Goal: Transaction & Acquisition: Purchase product/service

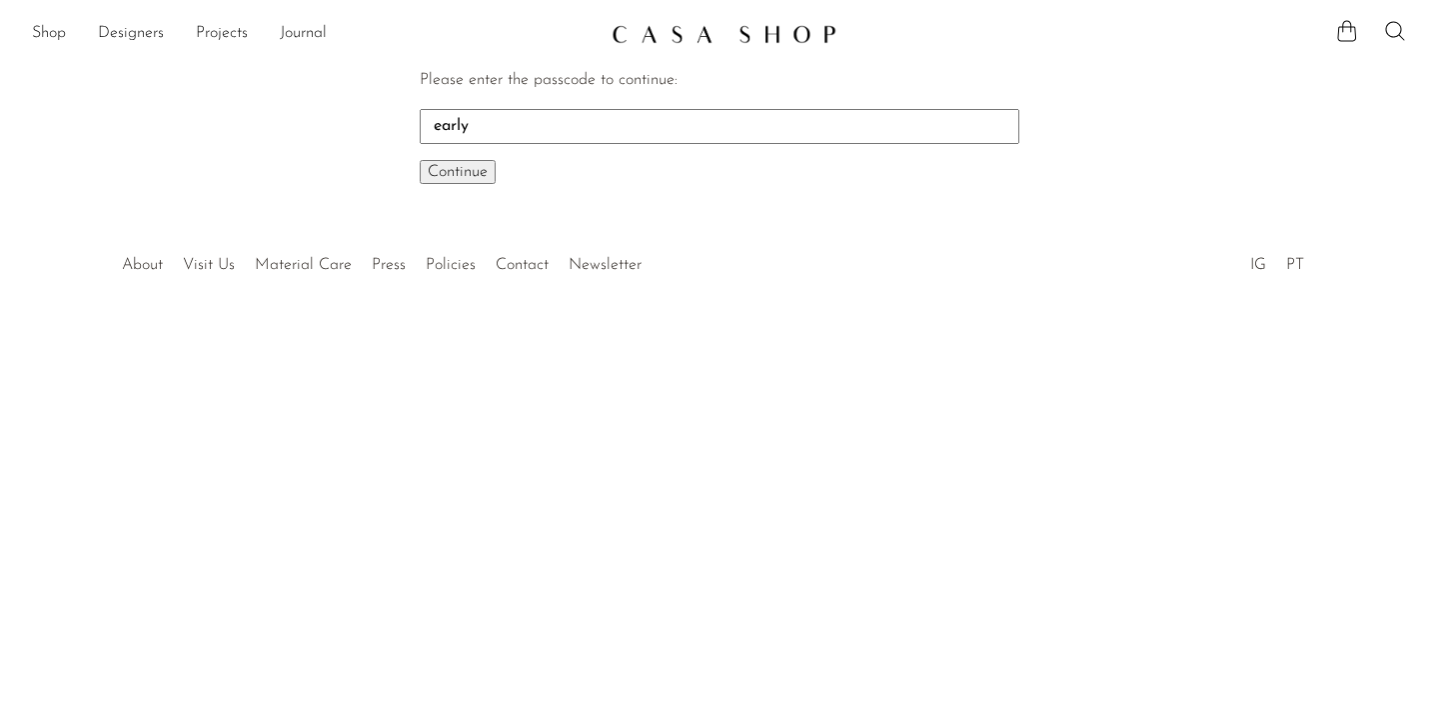
type input "early"
click at [420, 160] on button "Continue One moment..." at bounding box center [458, 172] width 76 height 24
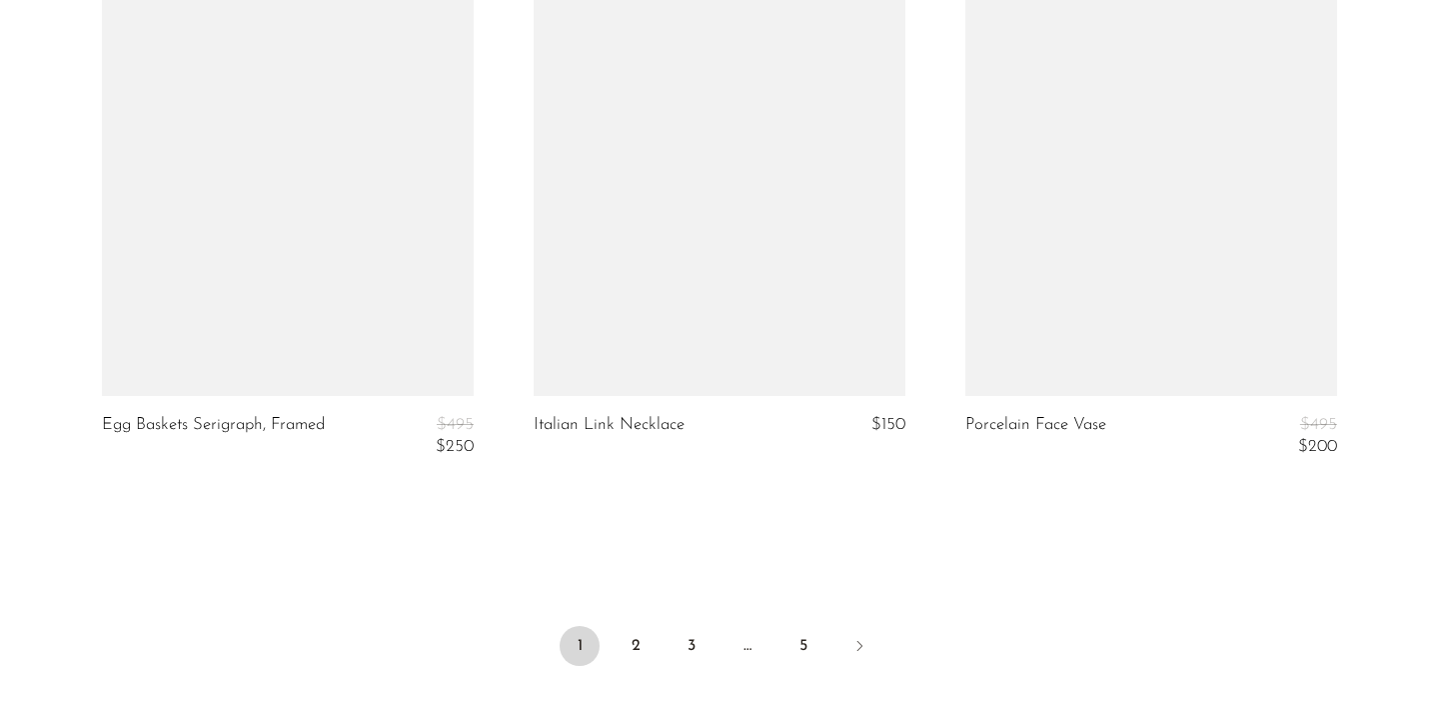
scroll to position [7146, 0]
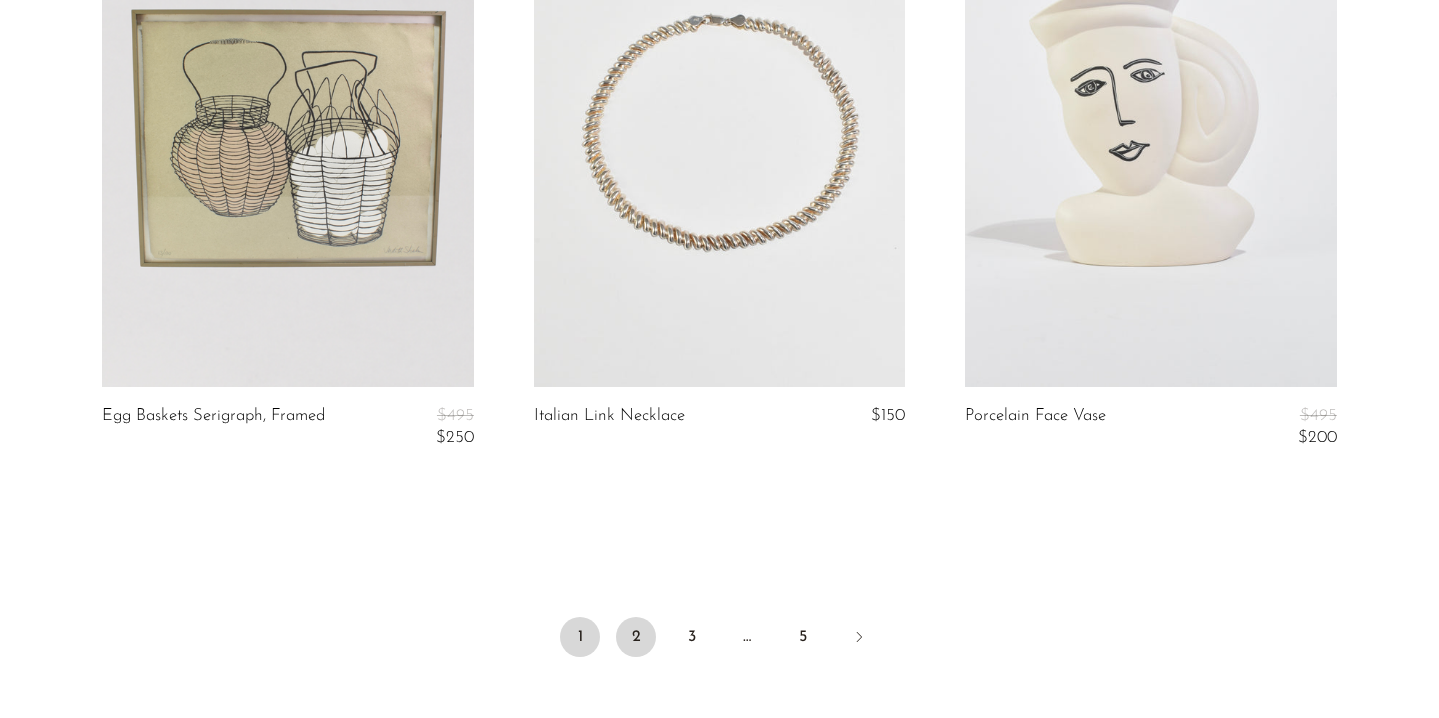
click at [634, 639] on link "2" at bounding box center [636, 637] width 40 height 40
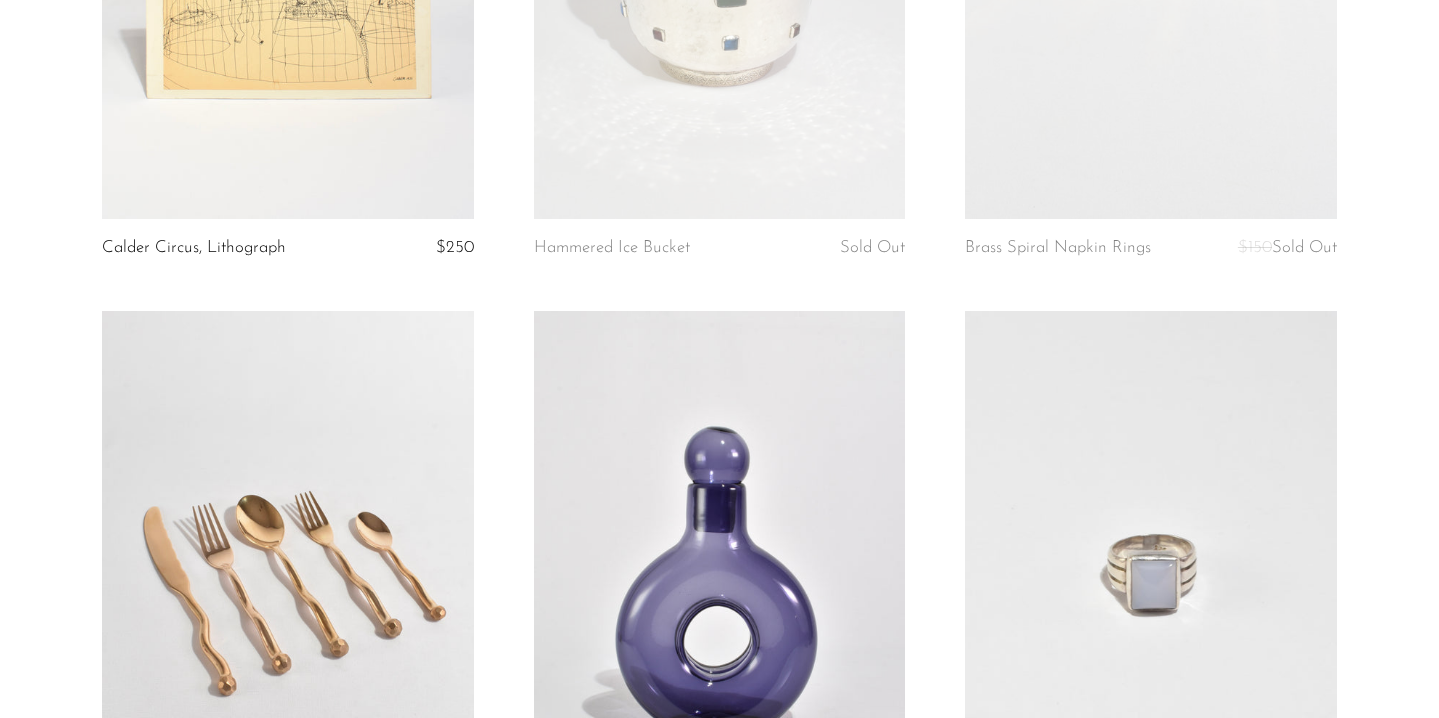
scroll to position [736, 0]
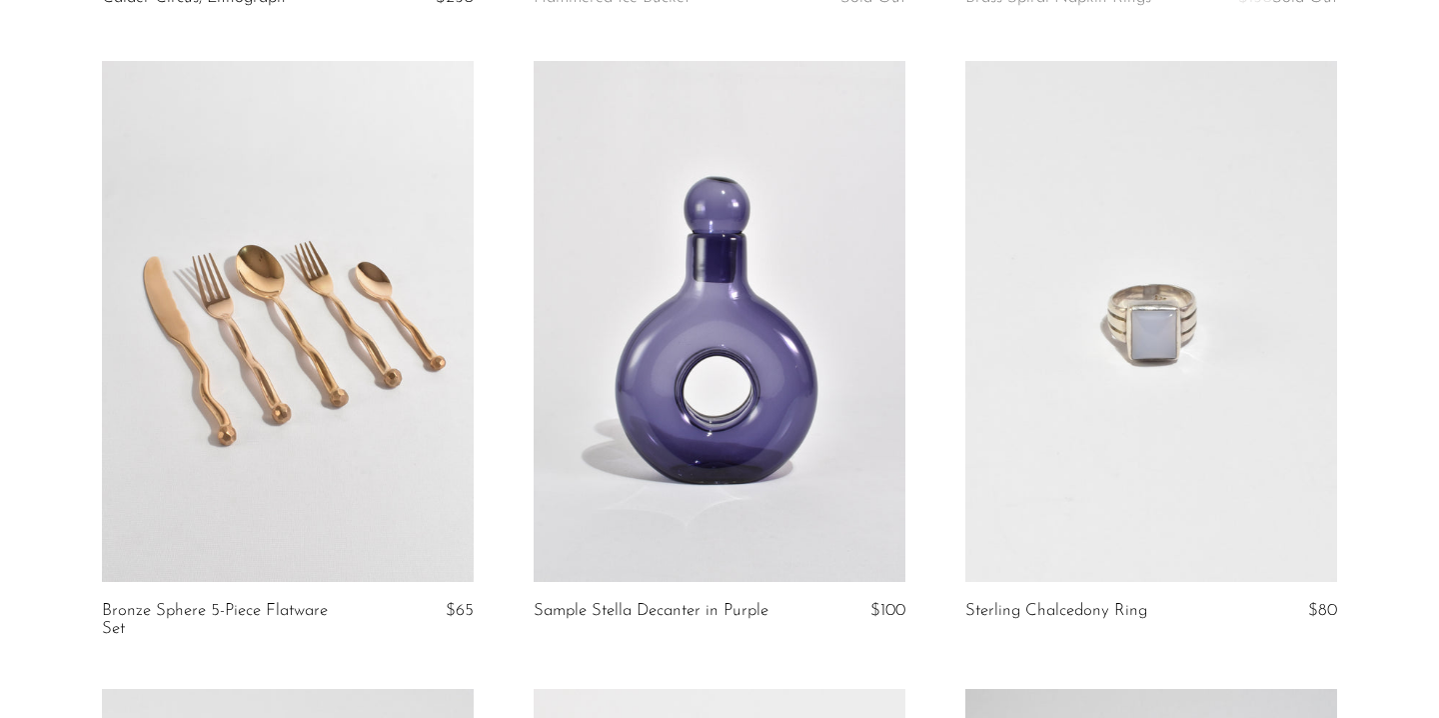
click at [1109, 338] on link at bounding box center [1151, 321] width 372 height 521
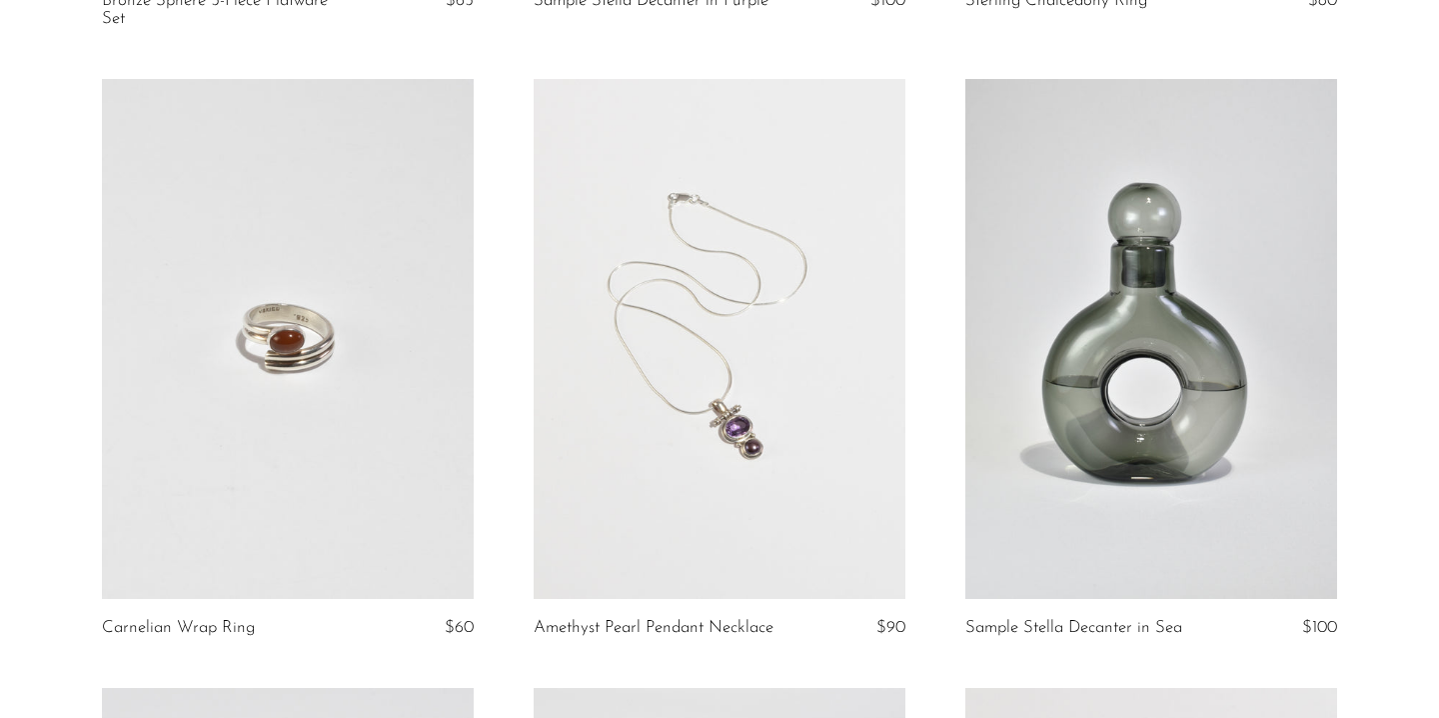
scroll to position [1347, 0]
click at [387, 452] on link at bounding box center [288, 337] width 372 height 521
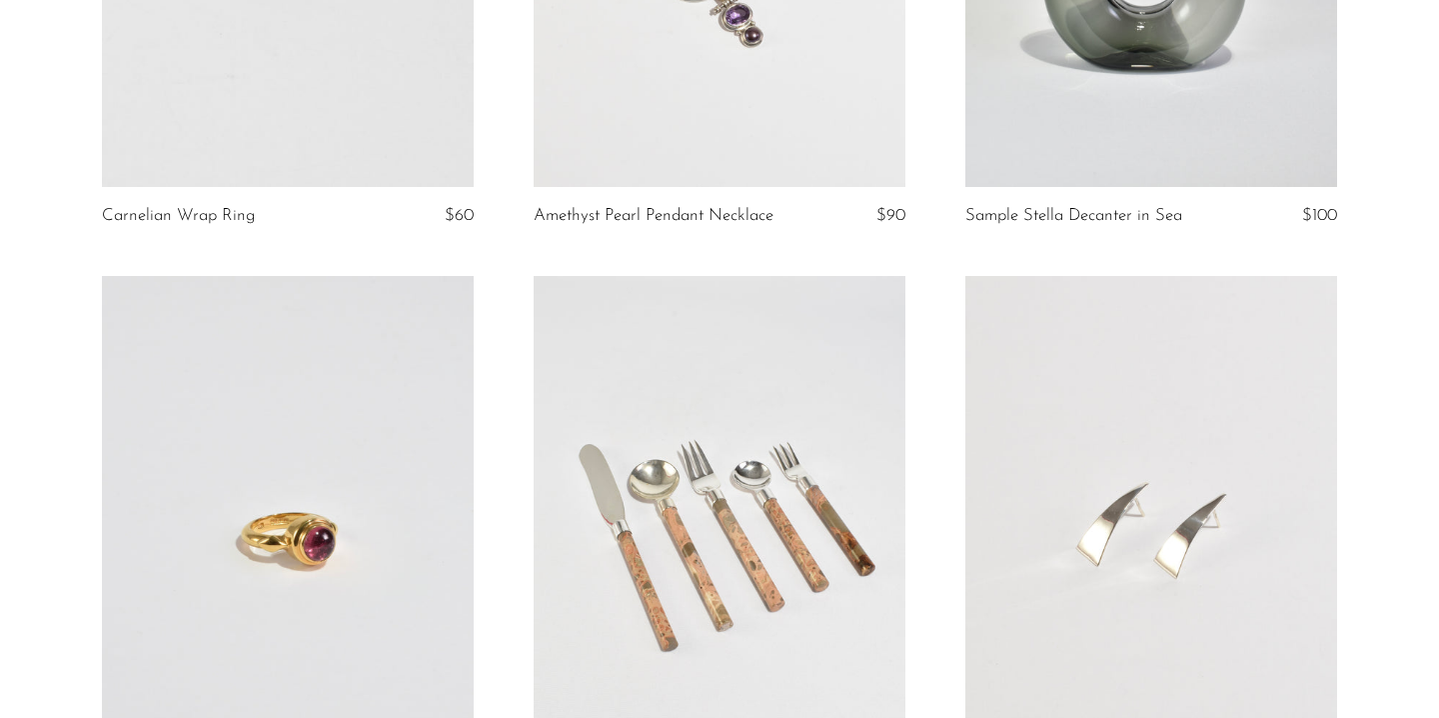
scroll to position [1953, 0]
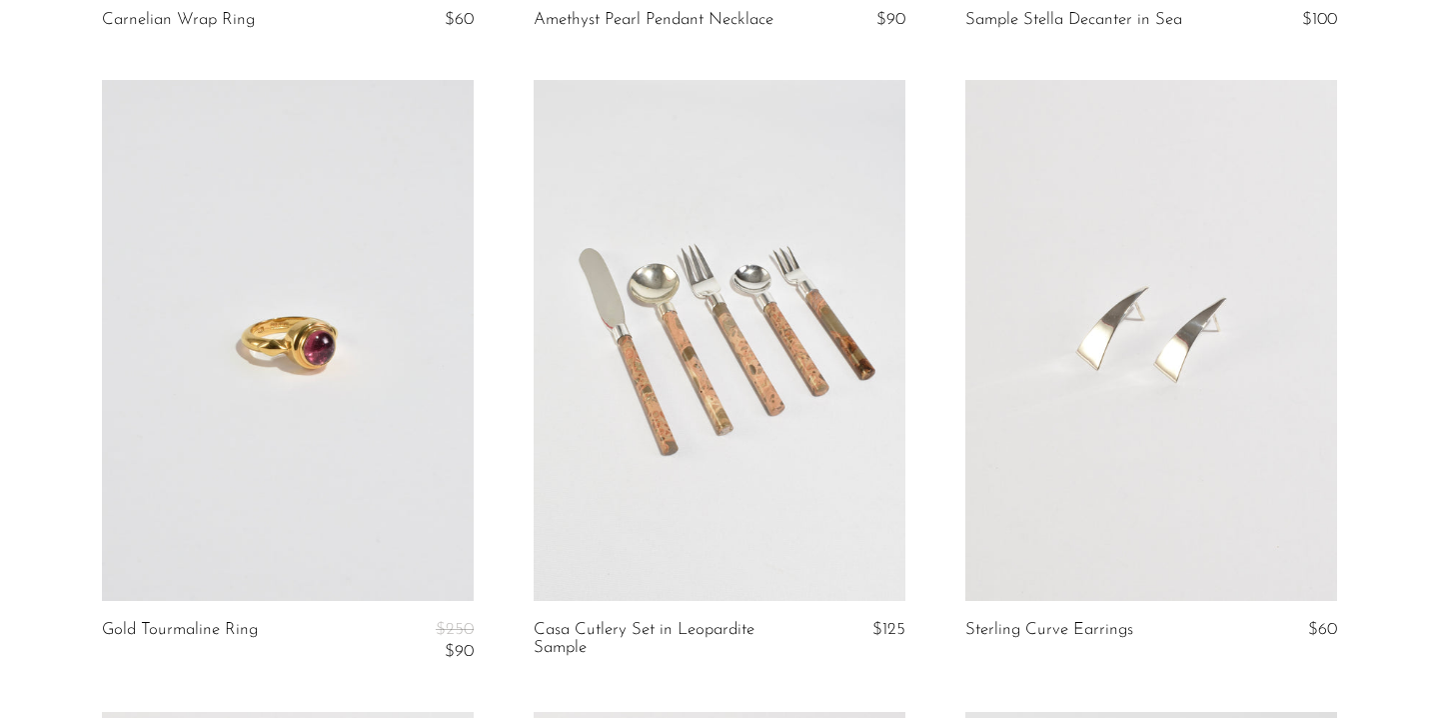
click at [326, 406] on link at bounding box center [288, 340] width 372 height 521
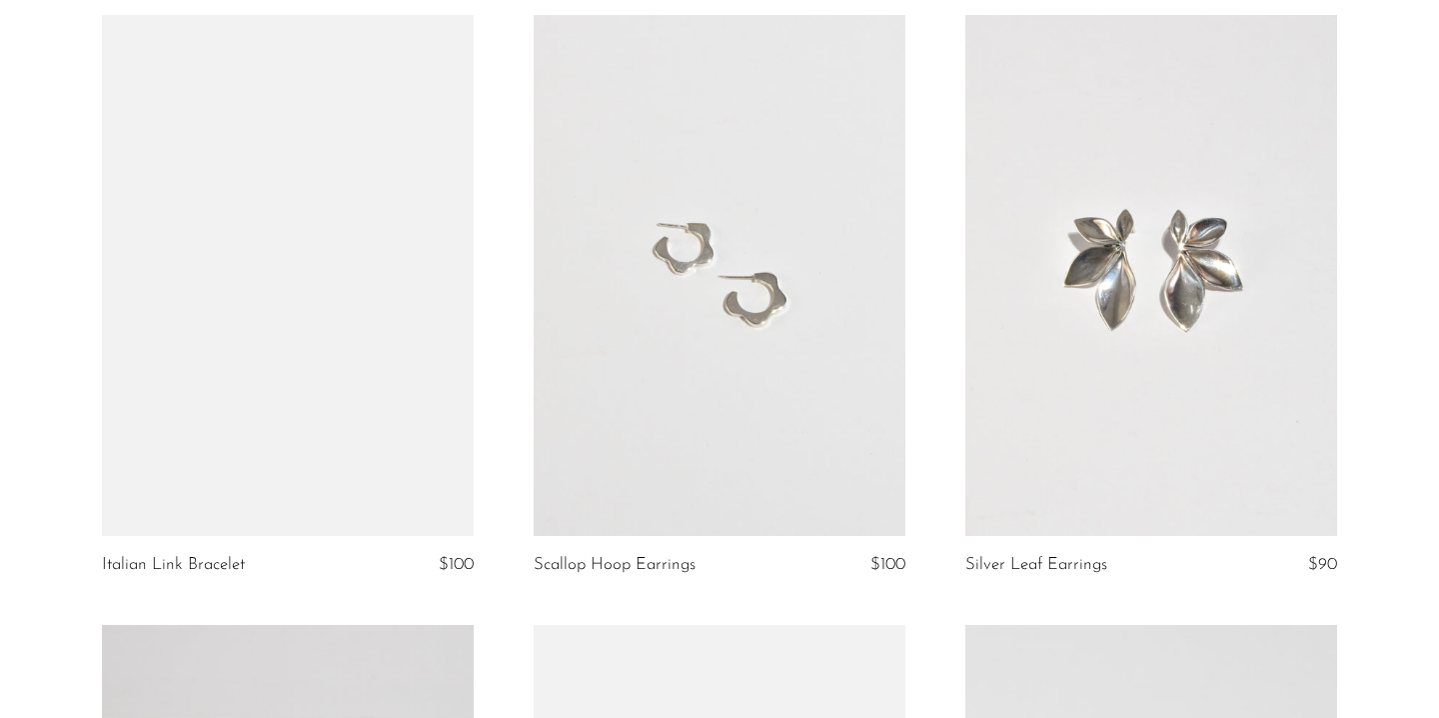
scroll to position [3893, 0]
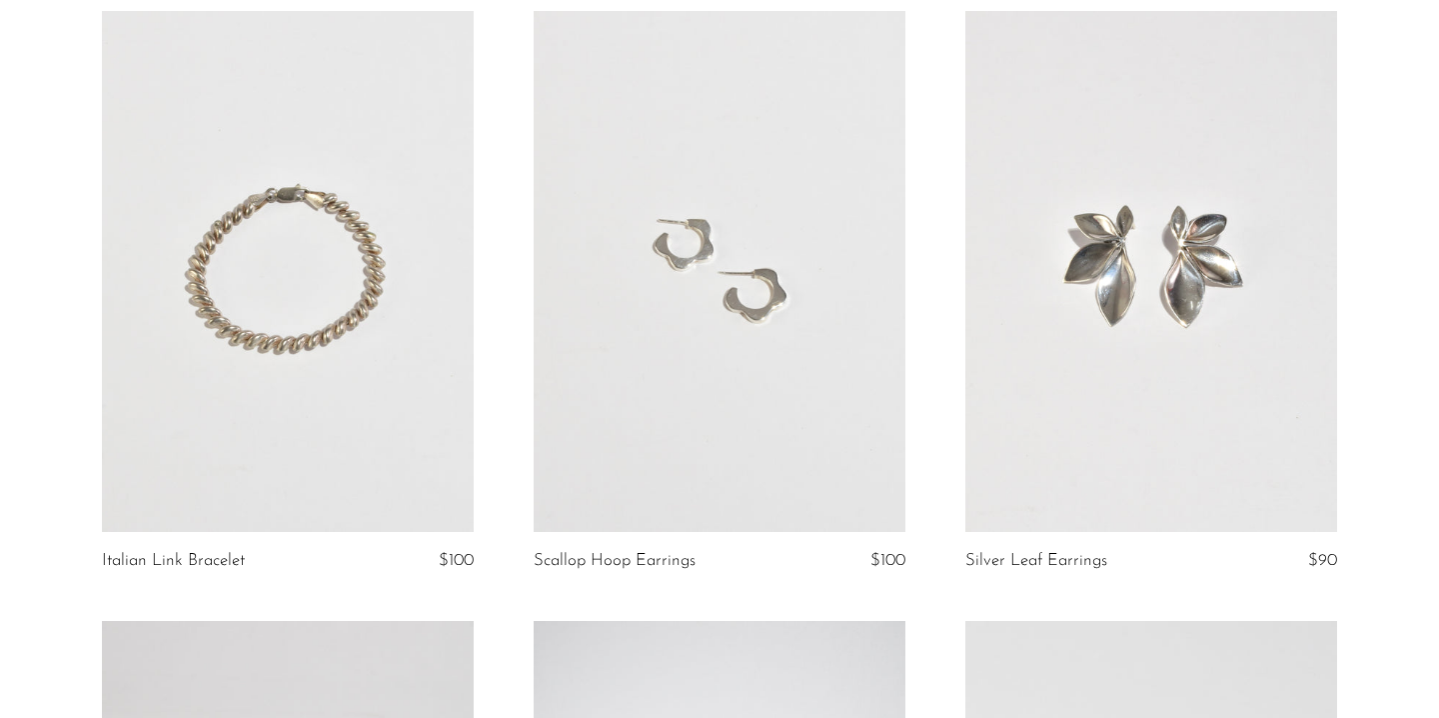
click at [620, 315] on link at bounding box center [720, 271] width 372 height 521
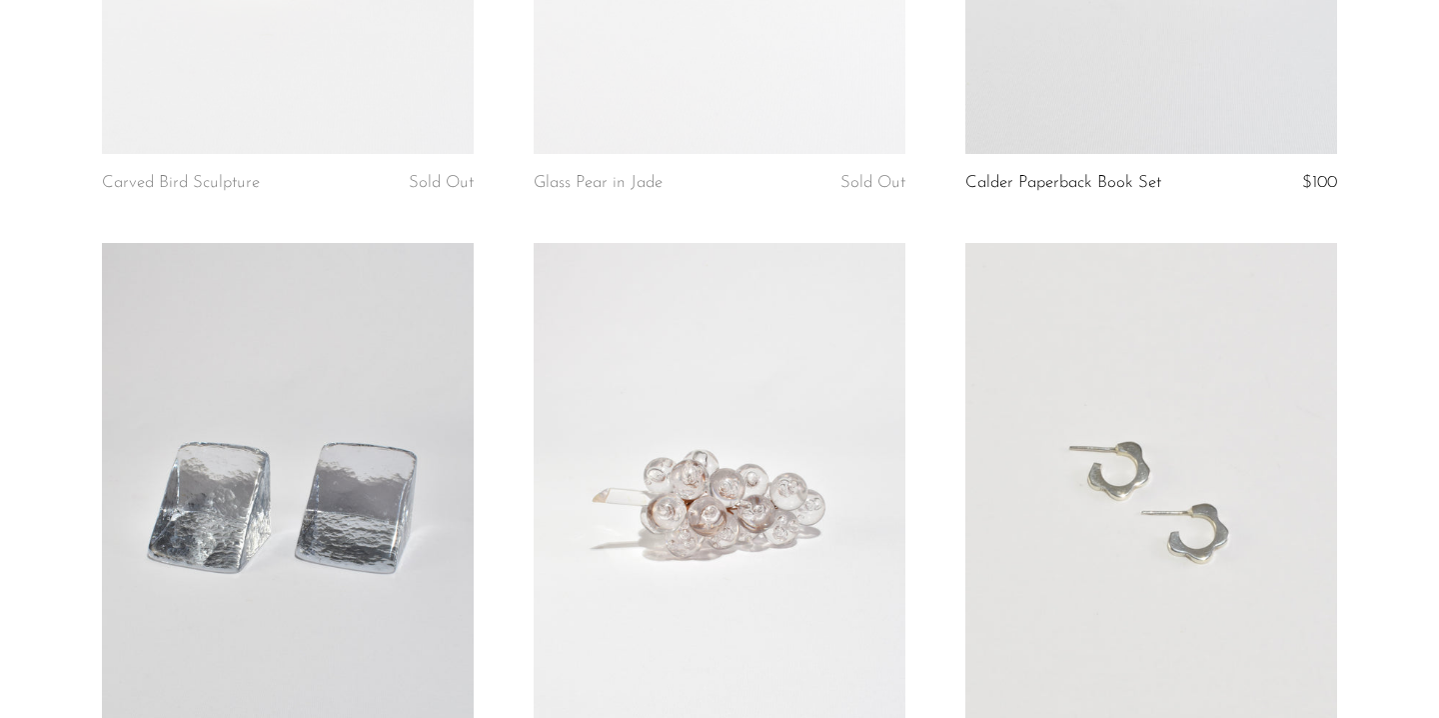
scroll to position [6927, 0]
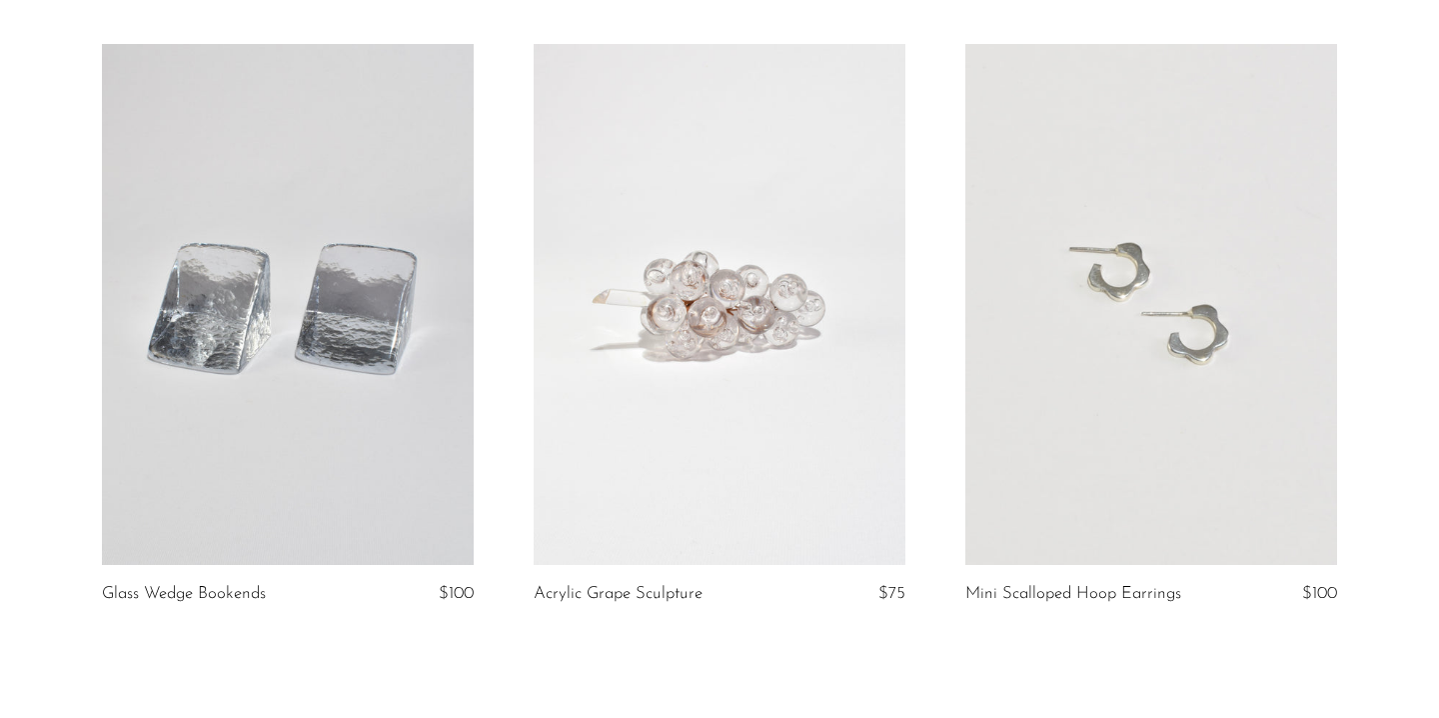
click at [1129, 341] on link at bounding box center [1151, 304] width 372 height 521
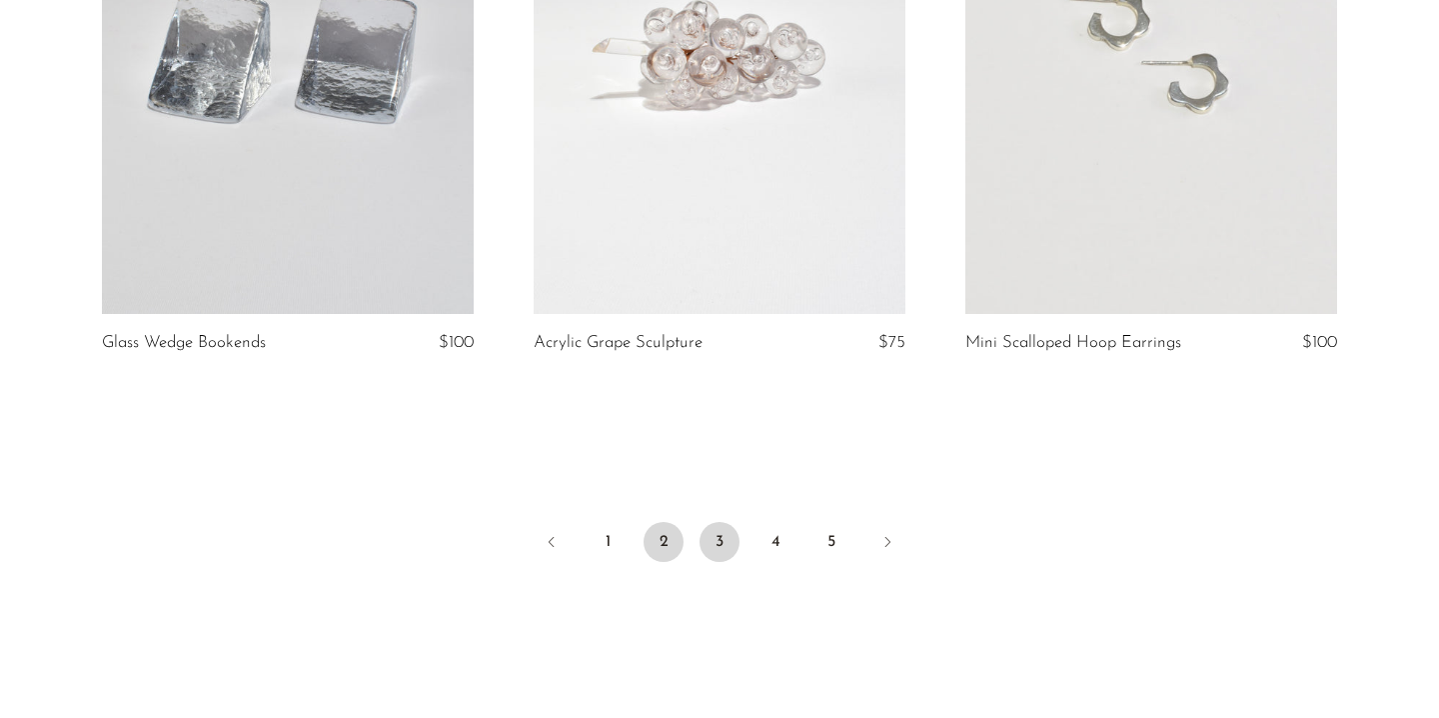
click at [716, 532] on link "3" at bounding box center [720, 542] width 40 height 40
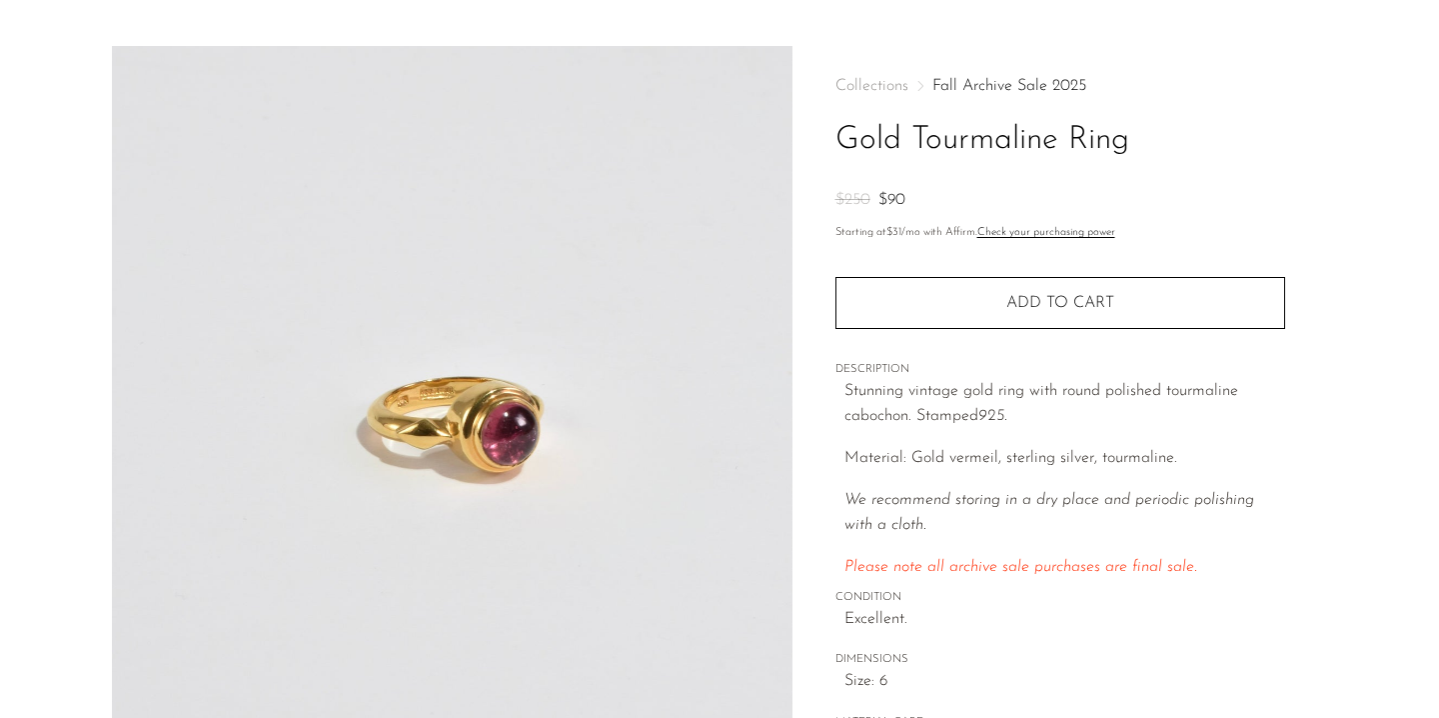
scroll to position [56, 0]
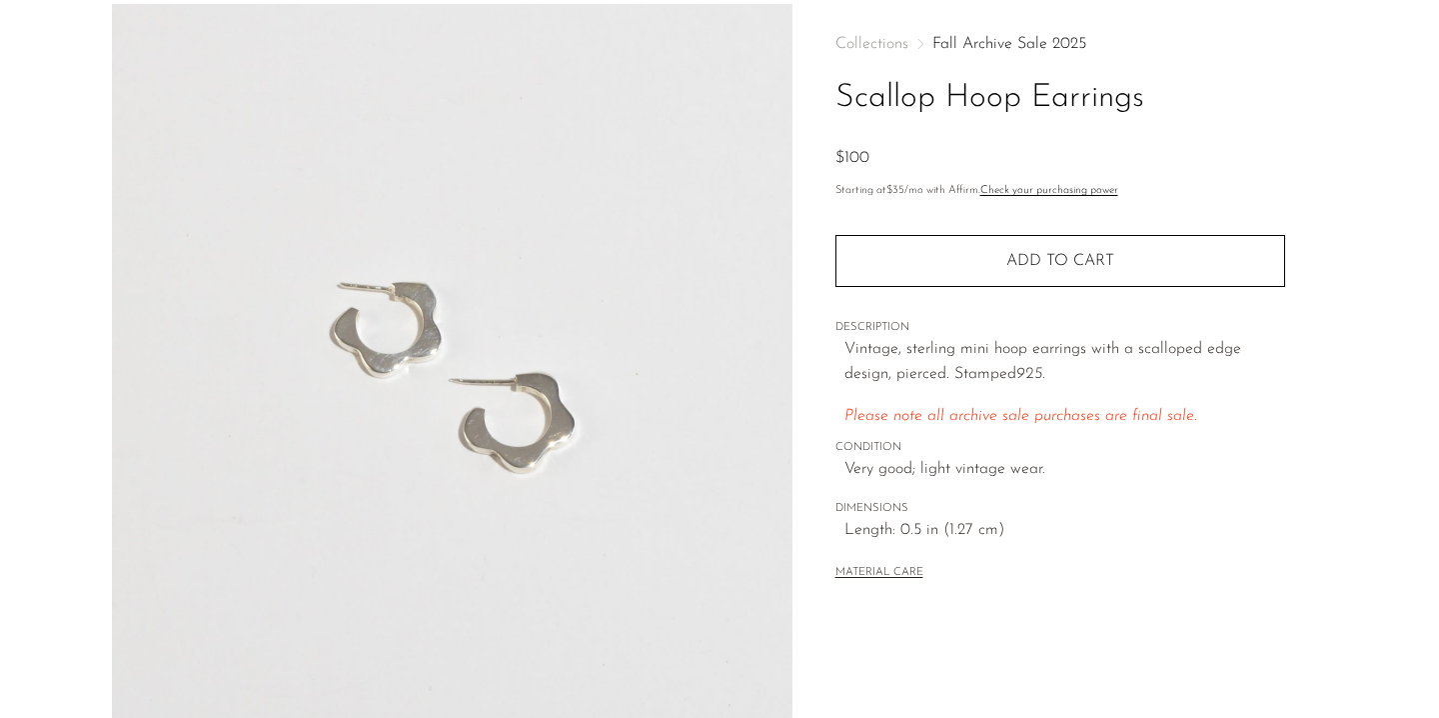
scroll to position [52, 0]
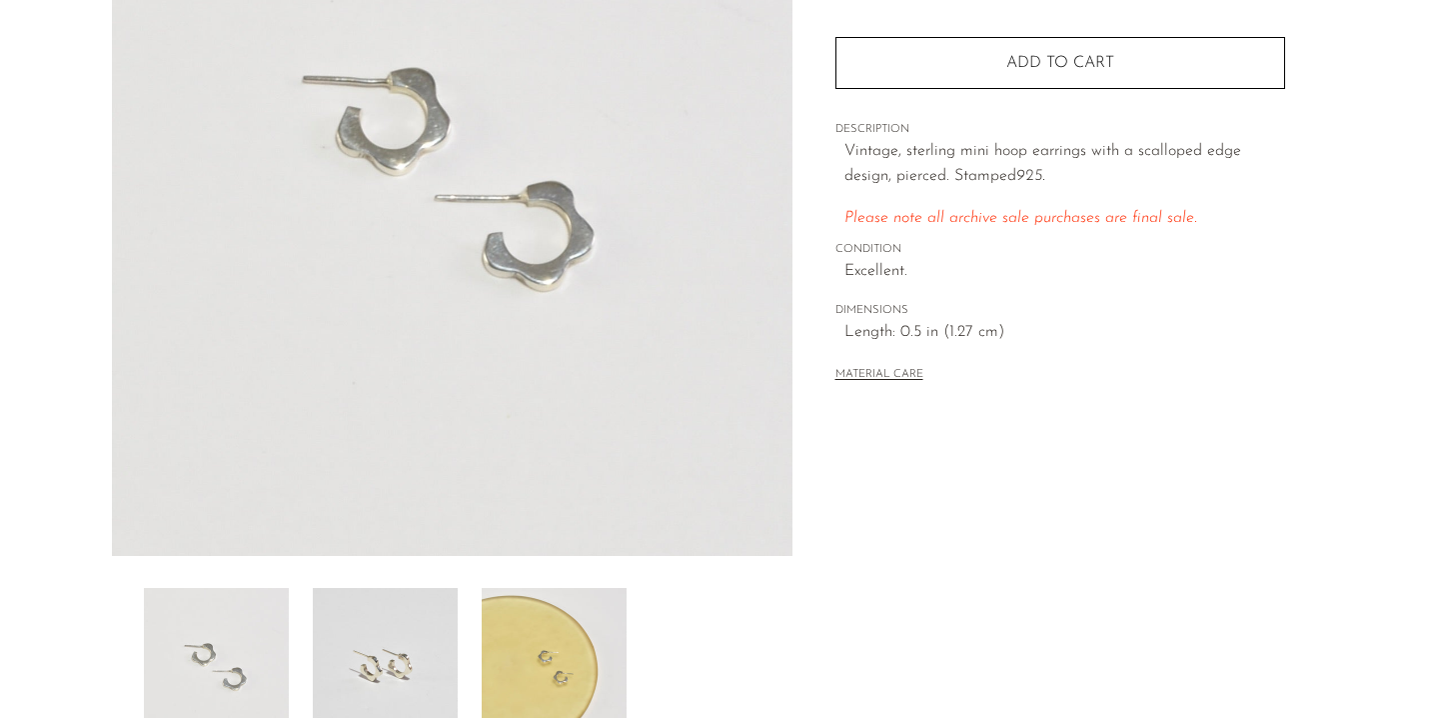
scroll to position [294, 0]
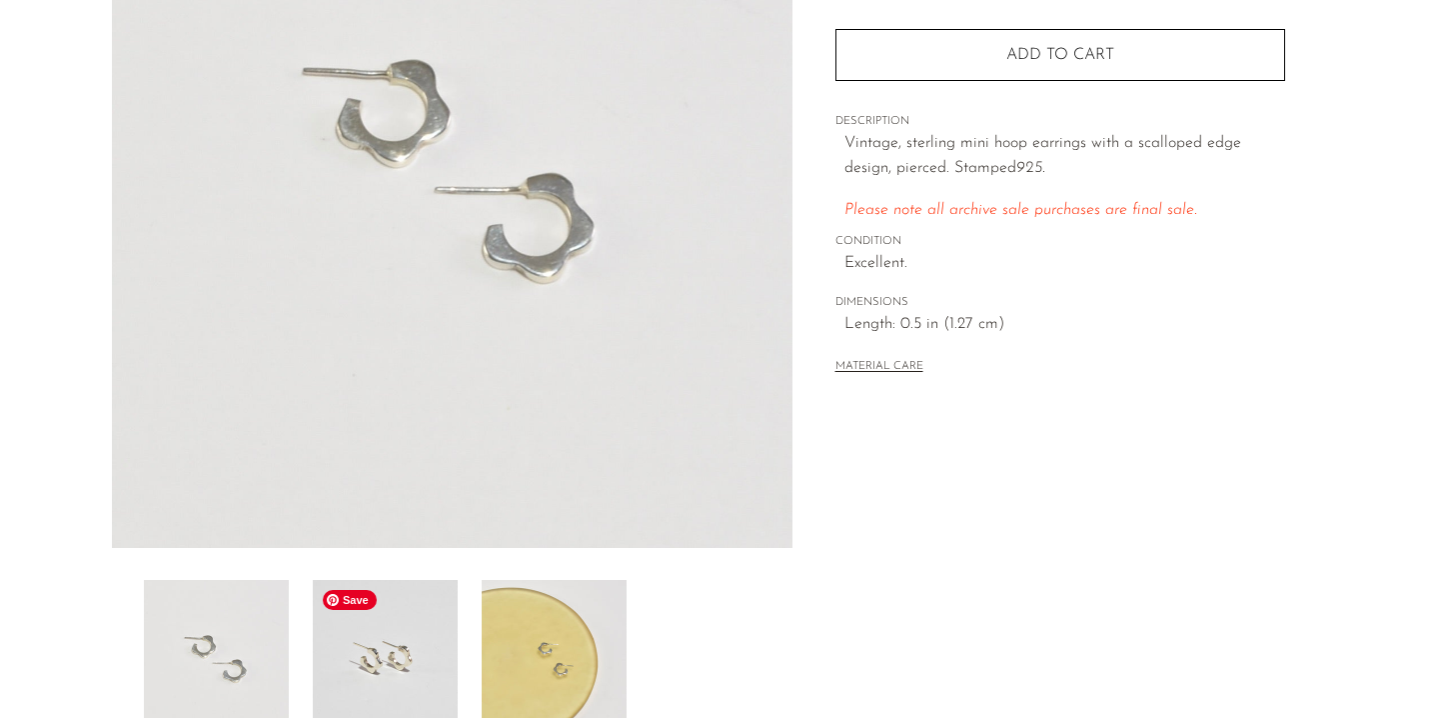
click at [414, 667] on img at bounding box center [385, 660] width 145 height 160
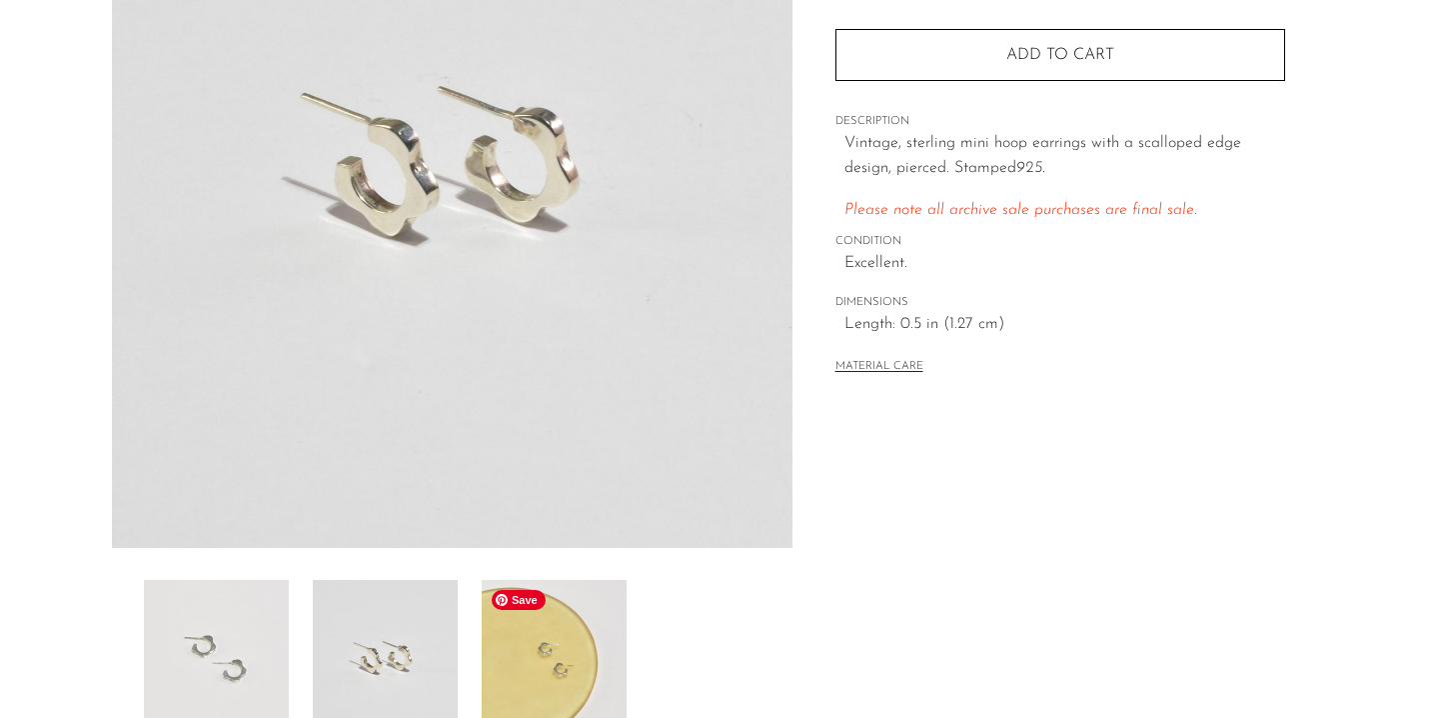
click at [525, 659] on img at bounding box center [554, 660] width 145 height 160
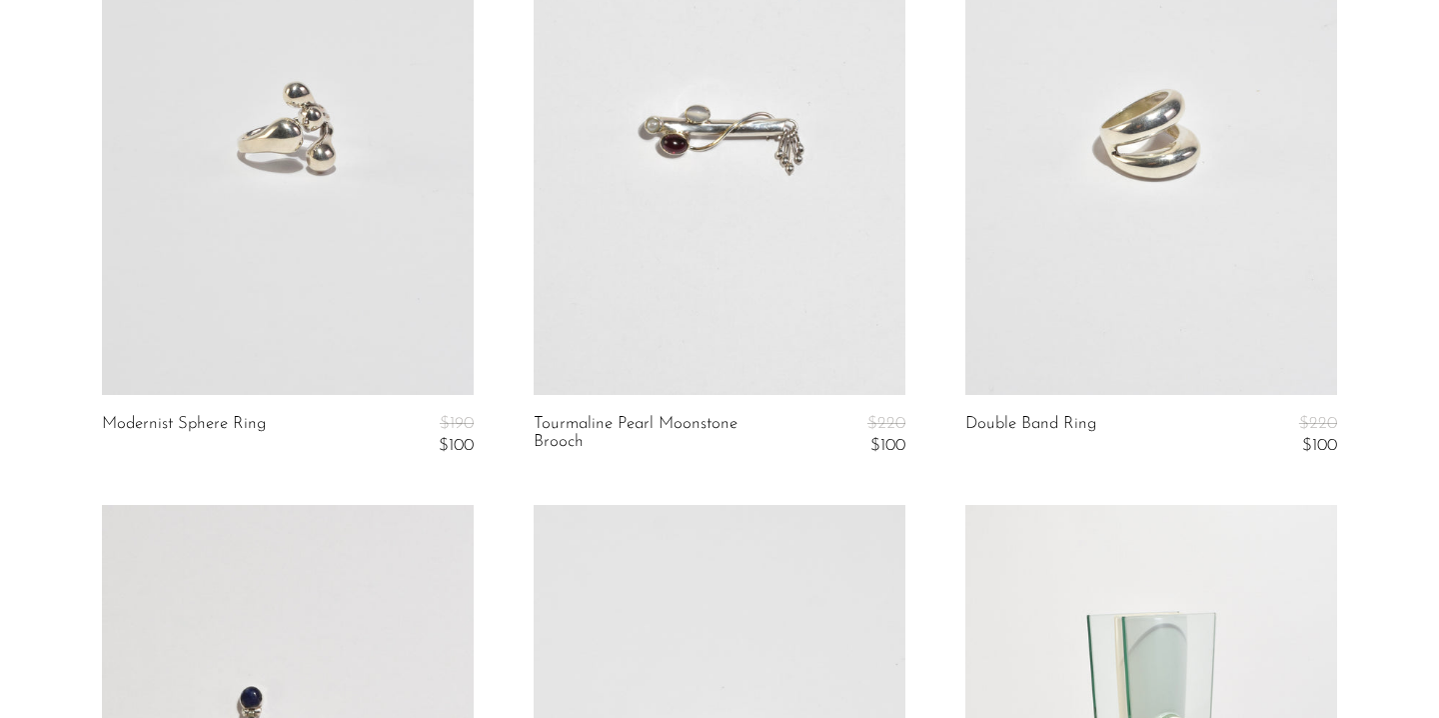
scroll to position [2074, 0]
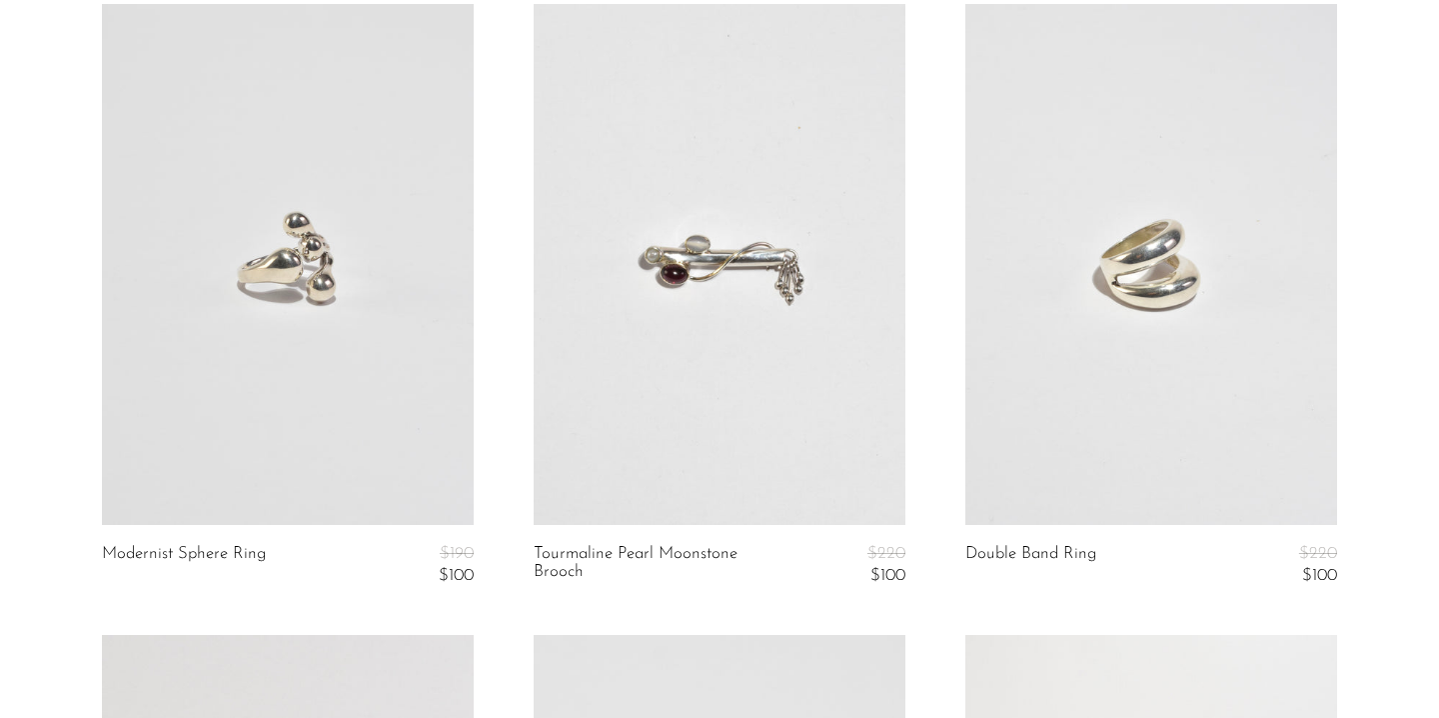
click at [346, 361] on link at bounding box center [288, 264] width 372 height 521
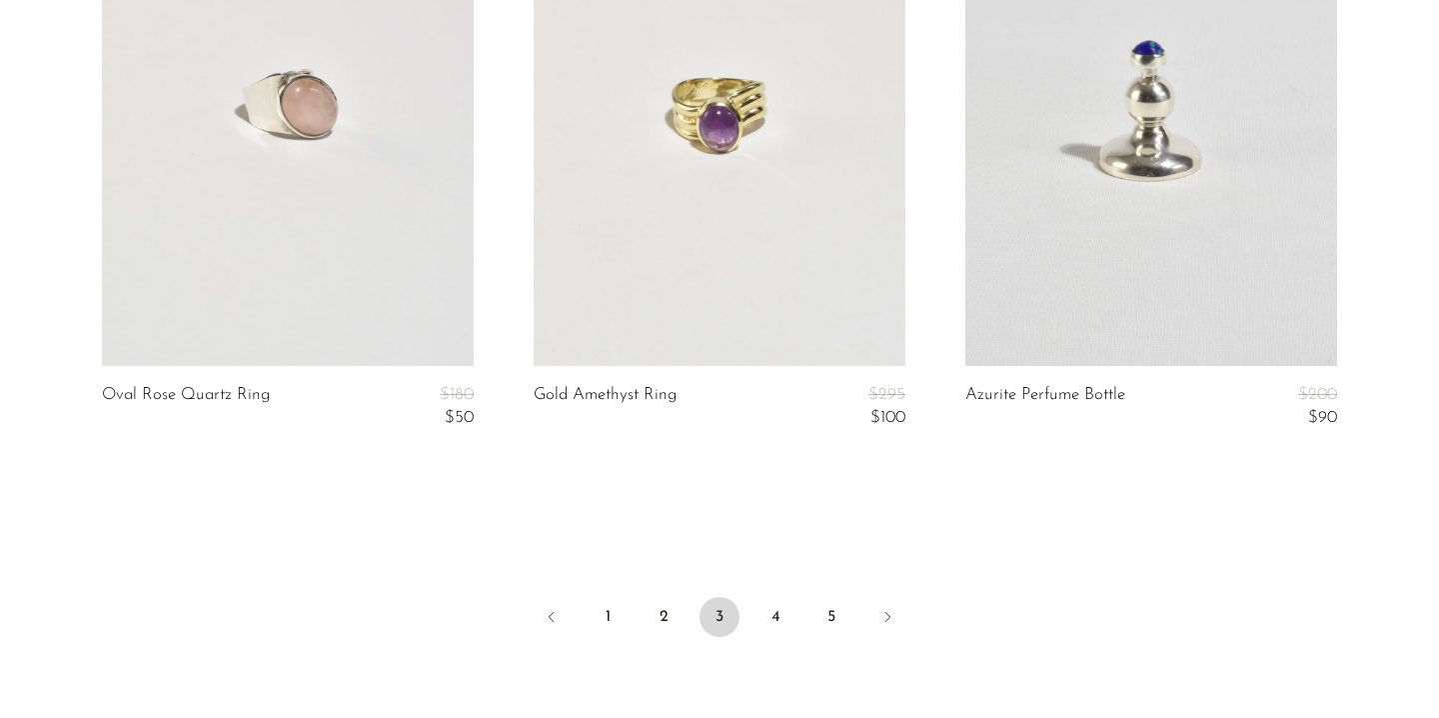
scroll to position [7387, 0]
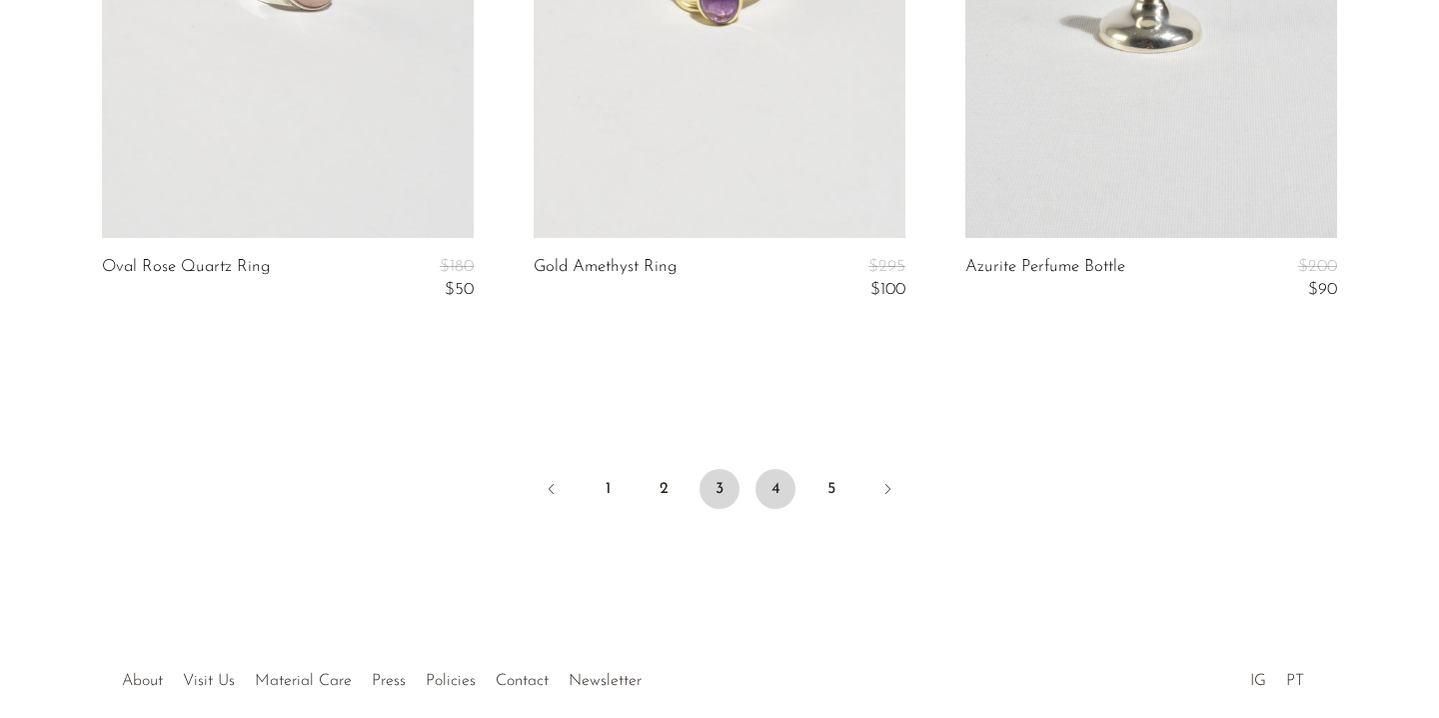
click at [771, 498] on link "4" at bounding box center [776, 489] width 40 height 40
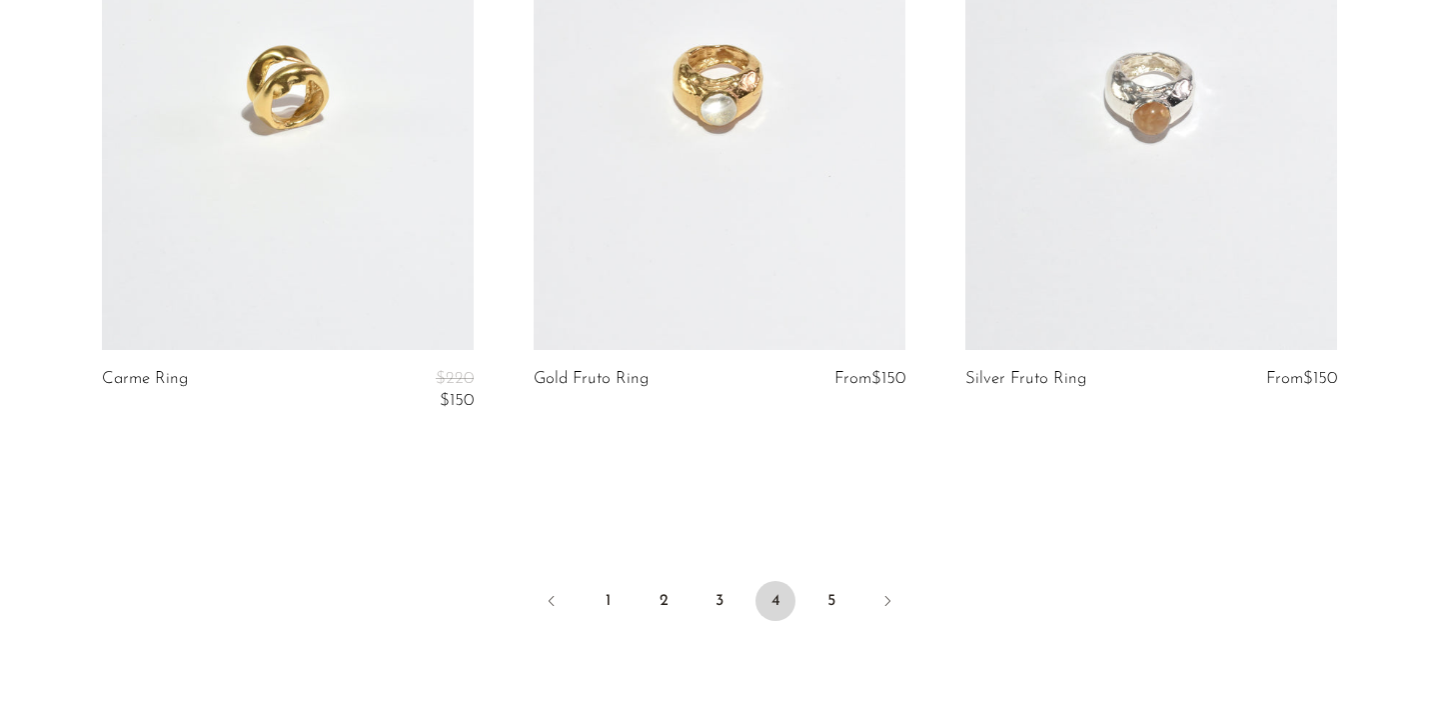
scroll to position [7365, 0]
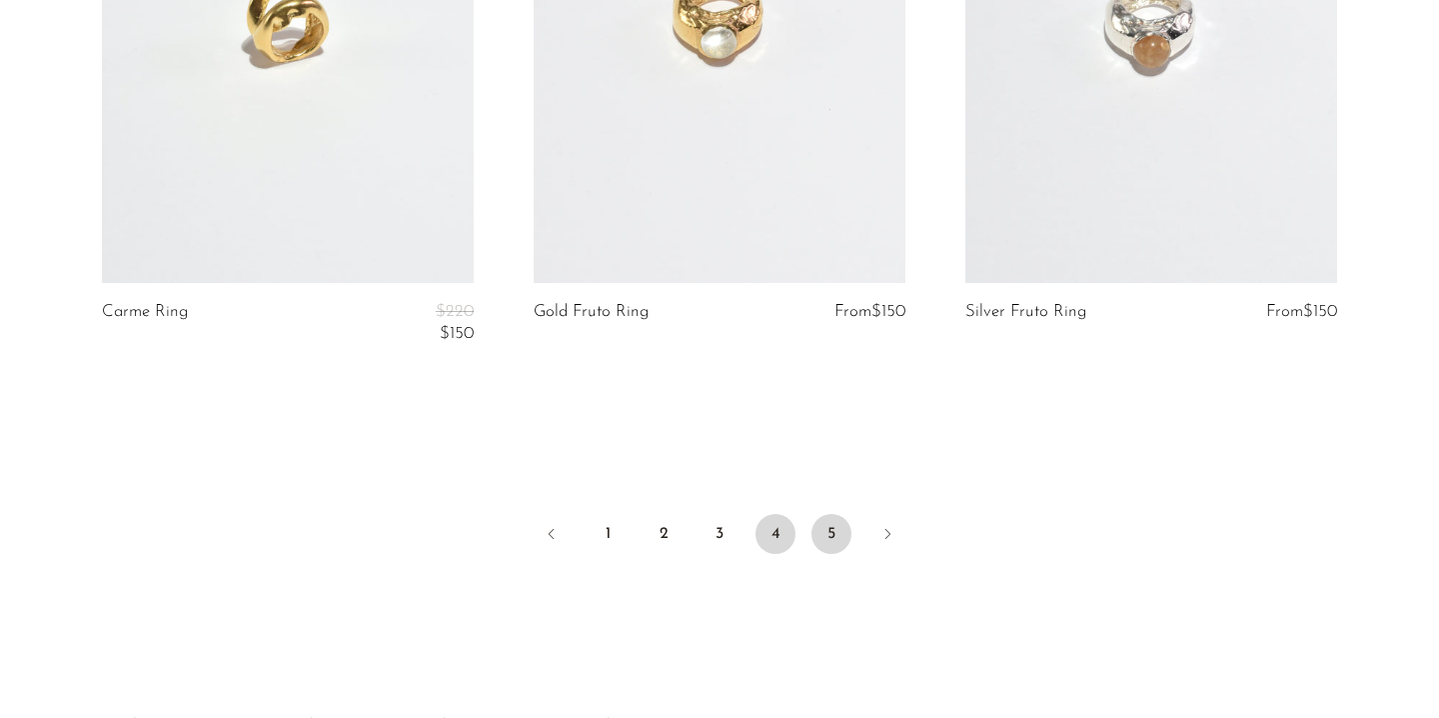
click at [822, 528] on link "5" at bounding box center [831, 534] width 40 height 40
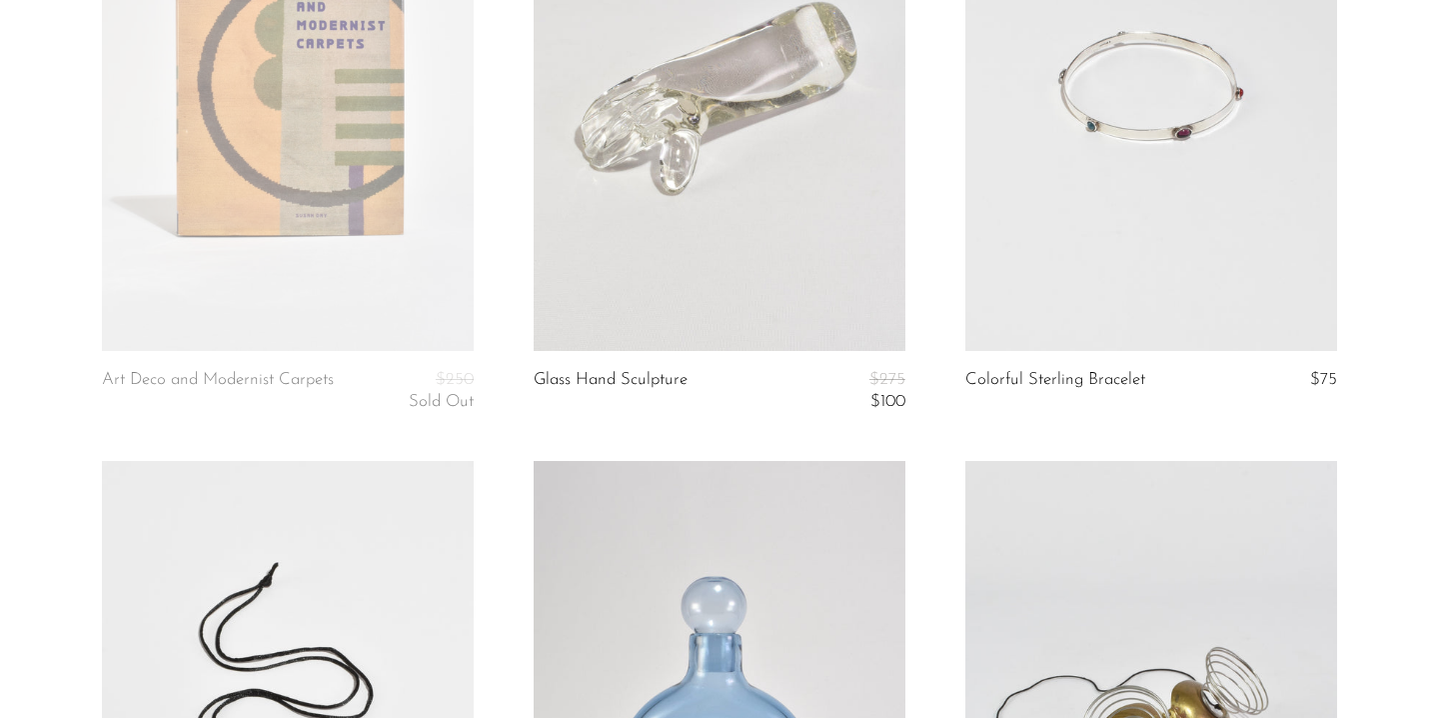
scroll to position [2004, 0]
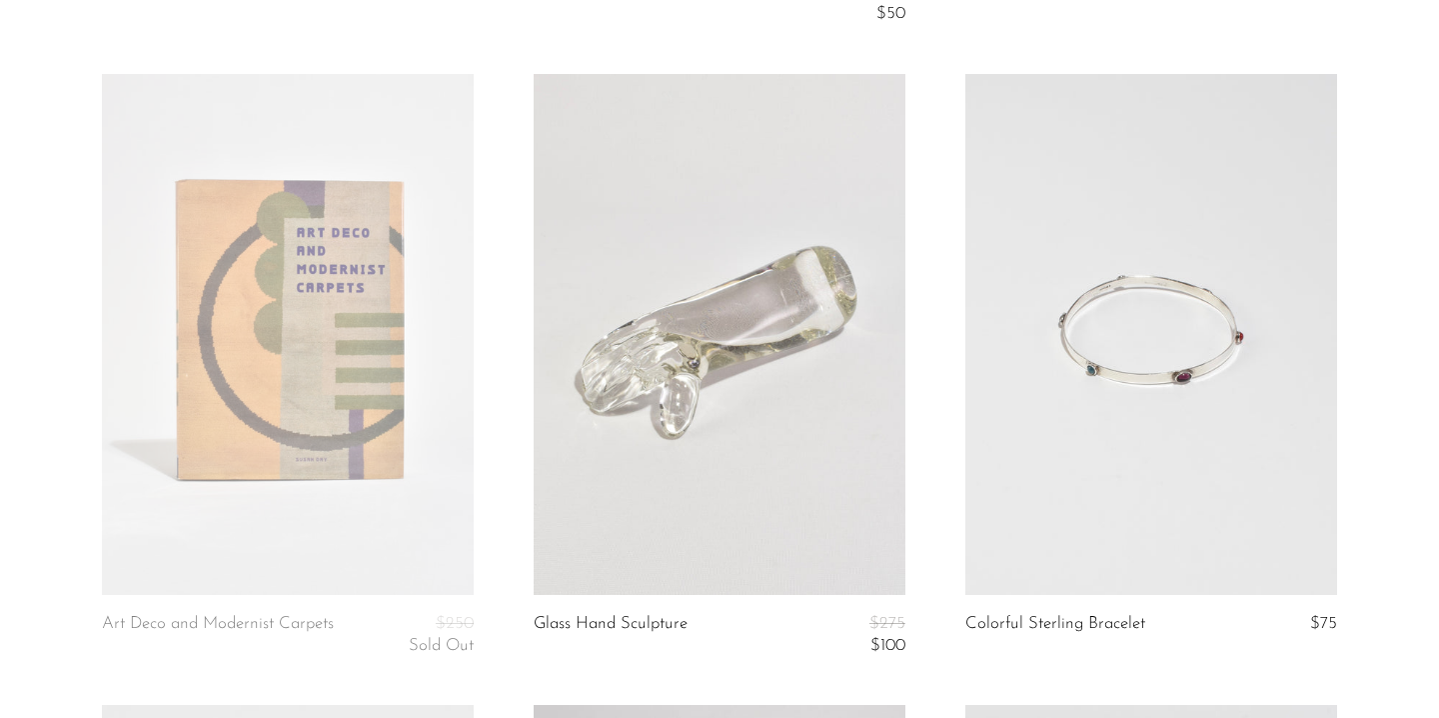
click at [1150, 461] on link at bounding box center [1151, 334] width 372 height 521
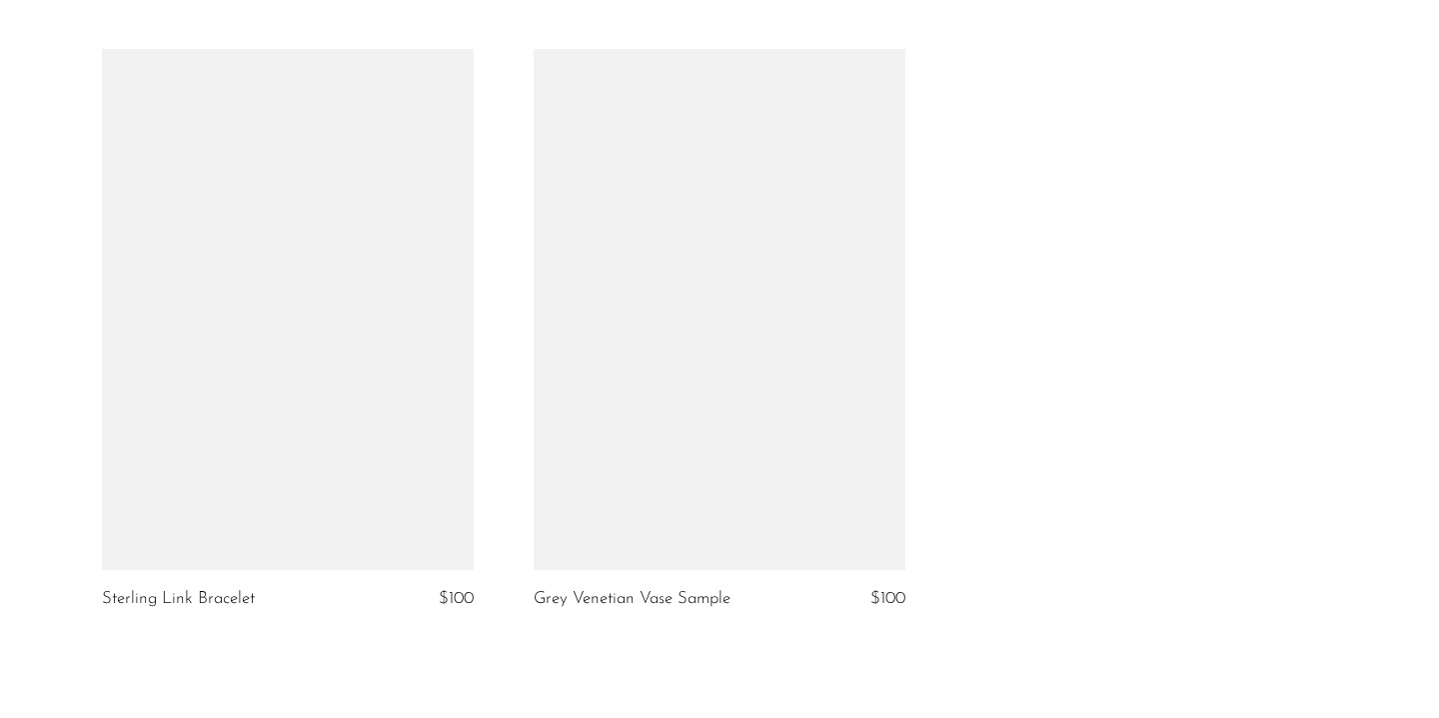
scroll to position [6652, 0]
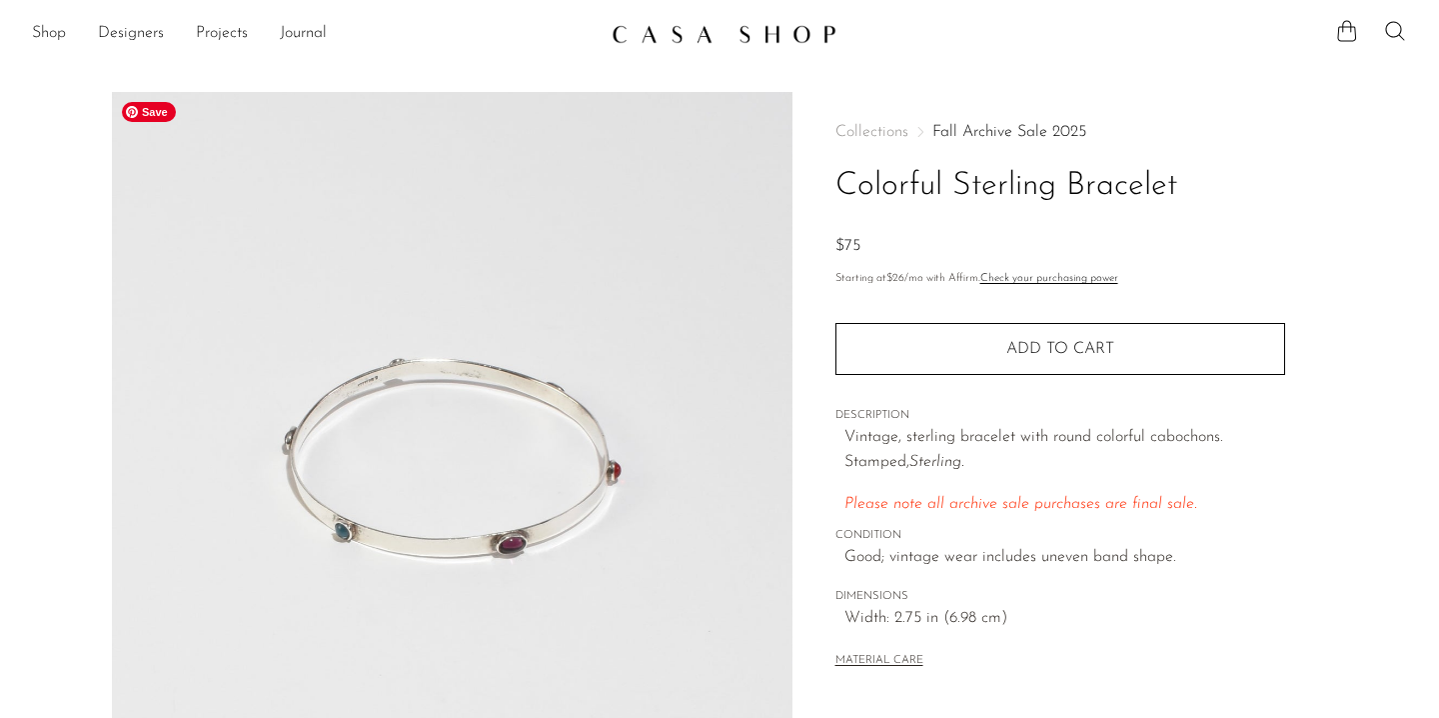
click at [683, 540] on img at bounding box center [452, 467] width 681 height 750
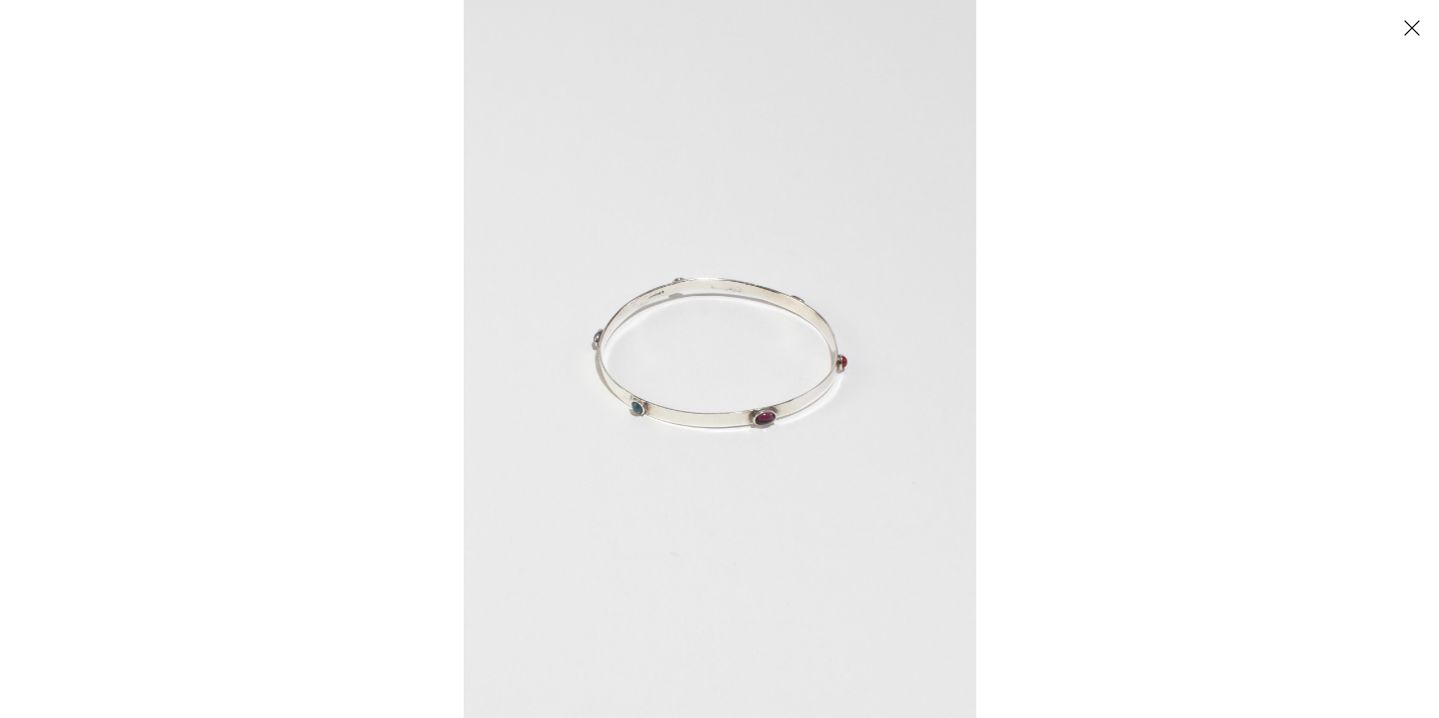
click at [1412, 25] on button "Close" at bounding box center [1411, 27] width 35 height 35
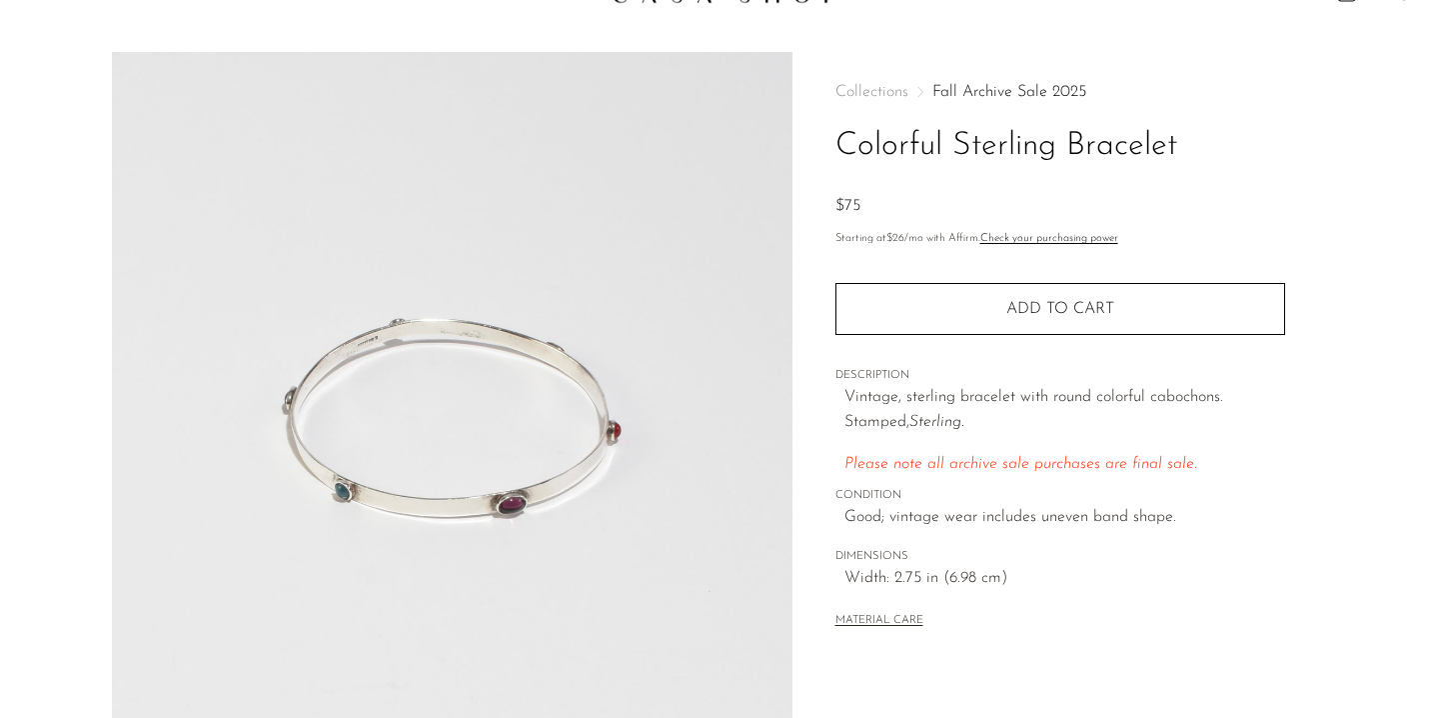
scroll to position [44, 0]
